Goal: Find contact information: Find contact information

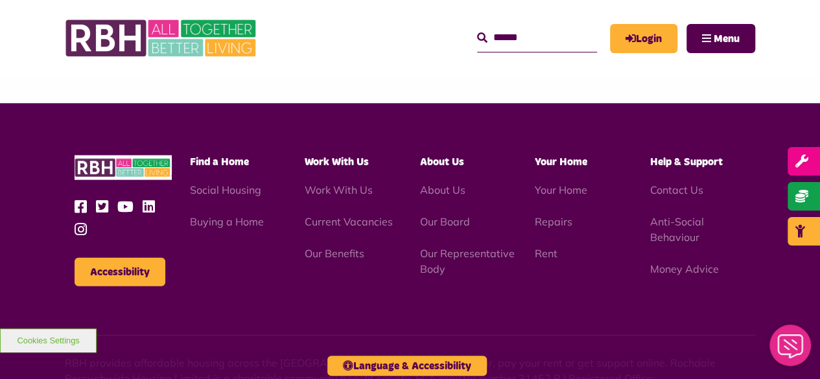
scroll to position [1307, 0]
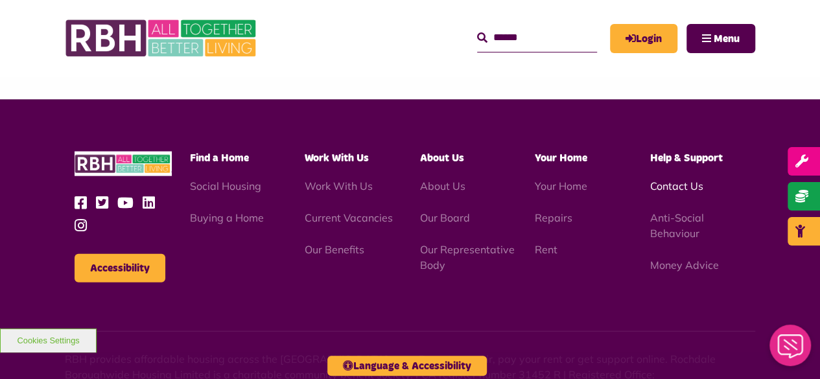
click at [658, 180] on link "Contact Us" at bounding box center [676, 186] width 53 height 13
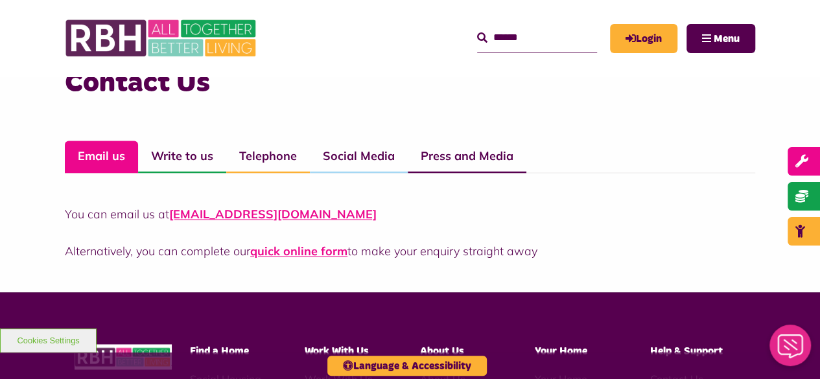
scroll to position [925, 0]
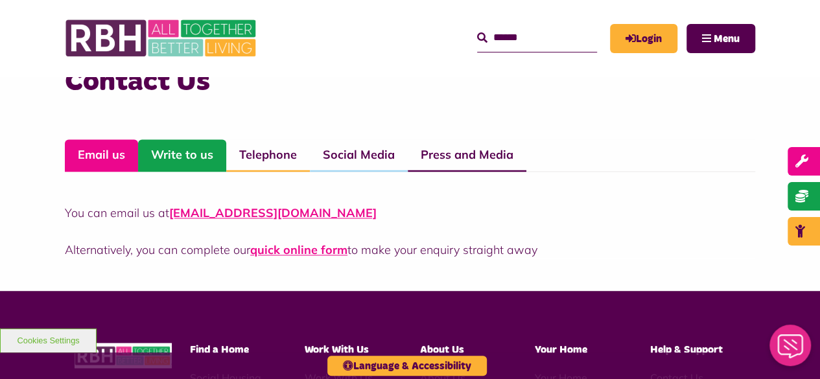
click at [195, 149] on link "Write to us" at bounding box center [182, 155] width 88 height 32
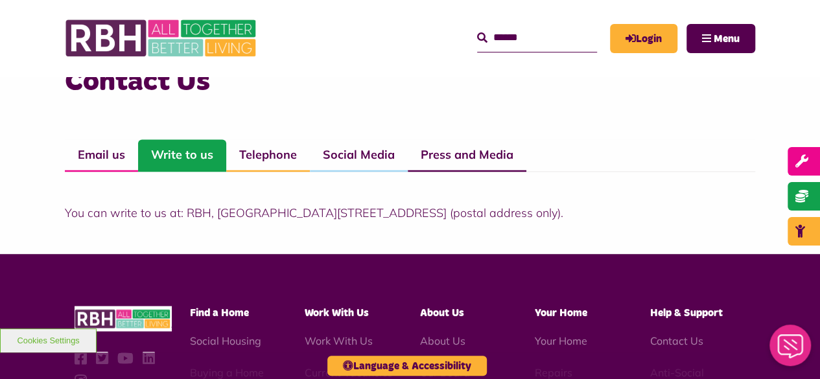
drag, startPoint x: 214, startPoint y: 212, endPoint x: 541, endPoint y: 217, distance: 326.9
click at [541, 217] on p "You can write to us at: RBH, [GEOGRAPHIC_DATA][STREET_ADDRESS] (postal address …" at bounding box center [410, 213] width 691 height 18
copy p "[STREET_ADDRESS]"
